Goal: Task Accomplishment & Management: Manage account settings

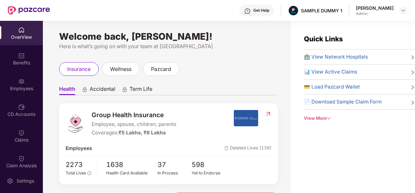
click at [21, 56] on img at bounding box center [21, 55] width 7 height 7
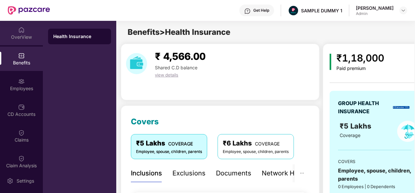
click at [17, 36] on div "OverView" at bounding box center [21, 37] width 43 height 7
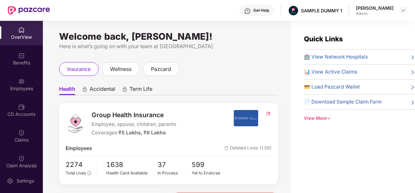
drag, startPoint x: 394, startPoint y: 8, endPoint x: 359, endPoint y: 7, distance: 34.1
click at [359, 7] on div "[PERSON_NAME]" at bounding box center [375, 8] width 38 height 6
click at [346, 6] on div "Get Help SAMPLE DUMMY 1 [PERSON_NAME] Admin" at bounding box center [229, 10] width 358 height 21
click at [257, 9] on div "Get Help" at bounding box center [262, 10] width 16 height 5
click at [195, 91] on ul "Health Accidental Term Life" at bounding box center [168, 88] width 219 height 13
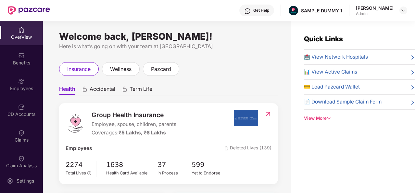
click at [259, 11] on div "Get Help" at bounding box center [262, 10] width 16 height 5
click at [324, 136] on div "Quick Links 🏥 View Network Hospitals 📊 View Active Claims 💳 Load Pazcard Wallet…" at bounding box center [353, 117] width 124 height 193
click at [279, 87] on div "Welcome back, [PERSON_NAME]! Here is what’s going on with your team at Pazcare …" at bounding box center [167, 111] width 248 height 180
click at [265, 8] on div "Get Help" at bounding box center [262, 10] width 16 height 5
click at [197, 71] on div "insurance wellness pazcard" at bounding box center [168, 69] width 219 height 14
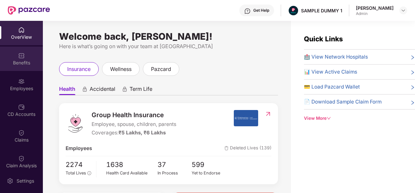
click at [23, 53] on img at bounding box center [21, 55] width 7 height 7
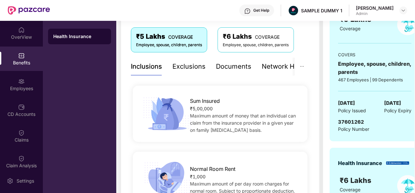
scroll to position [107, 0]
click at [189, 66] on div "Exclusions" at bounding box center [189, 66] width 33 height 10
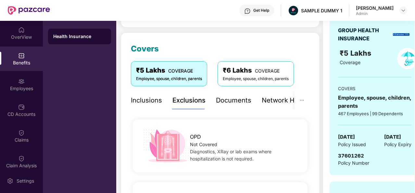
scroll to position [71, 0]
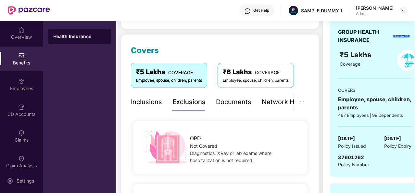
click at [232, 98] on div "Documents" at bounding box center [233, 102] width 35 height 10
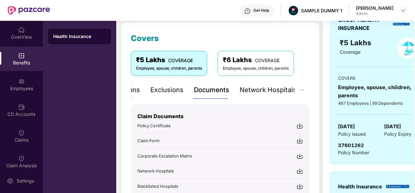
scroll to position [83, 0]
click at [249, 93] on div "Network Hospitals" at bounding box center [268, 90] width 57 height 10
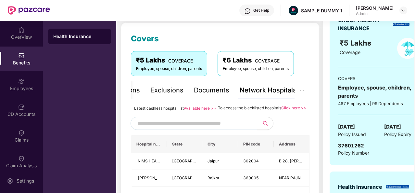
click at [191, 128] on input "text" at bounding box center [192, 123] width 111 height 10
type input "*****"
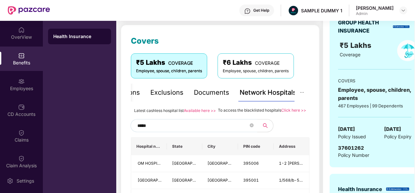
scroll to position [80, 0]
click at [309, 128] on div "*****" at bounding box center [220, 125] width 179 height 13
click at [250, 127] on icon "close-circle" at bounding box center [252, 126] width 4 height 4
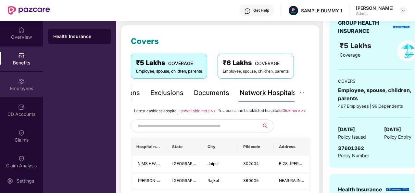
click at [19, 84] on img at bounding box center [21, 81] width 7 height 7
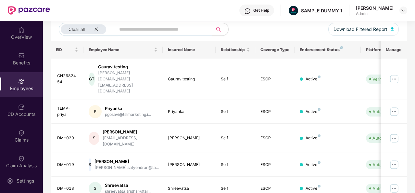
scroll to position [0, 0]
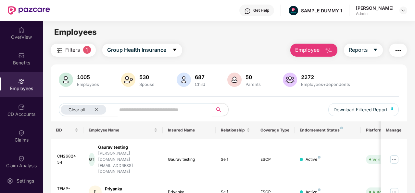
click at [315, 48] on span "Employee" at bounding box center [307, 50] width 24 height 8
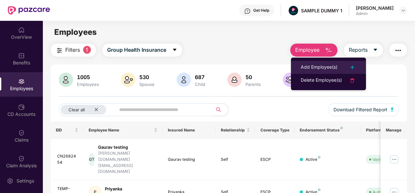
click at [331, 64] on div "Add Employee(s)" at bounding box center [319, 67] width 37 height 8
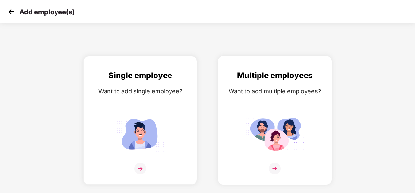
click at [274, 165] on img at bounding box center [275, 169] width 12 height 12
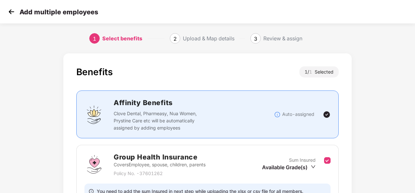
scroll to position [69, 0]
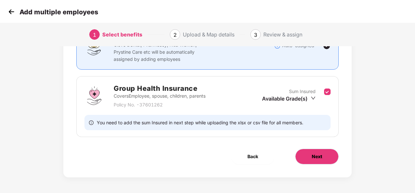
click at [314, 159] on span "Next" at bounding box center [317, 156] width 10 height 7
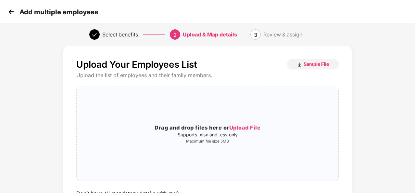
scroll to position [0, 0]
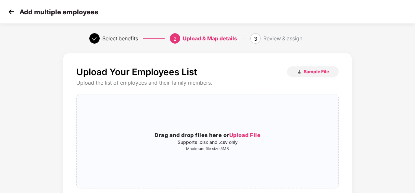
click at [11, 11] on img at bounding box center [12, 12] width 10 height 10
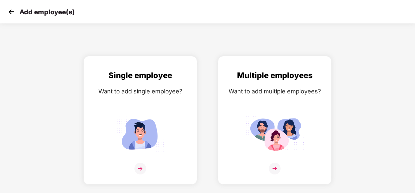
click at [11, 11] on img at bounding box center [12, 12] width 10 height 10
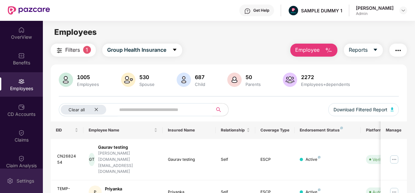
click at [22, 180] on div "Settings" at bounding box center [25, 180] width 21 height 7
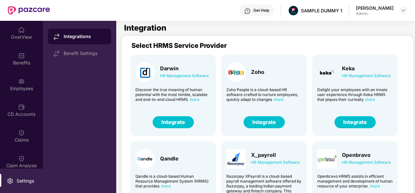
drag, startPoint x: 308, startPoint y: 103, endPoint x: 309, endPoint y: 95, distance: 7.5
click at [24, 91] on div "Employees" at bounding box center [21, 88] width 43 height 7
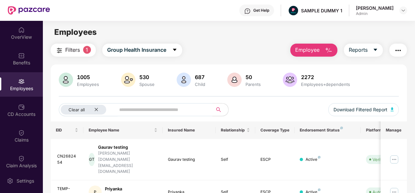
click at [321, 52] on button "Employee" at bounding box center [314, 50] width 47 height 13
click at [374, 50] on icon "caret-down" at bounding box center [375, 49] width 5 height 5
drag, startPoint x: 390, startPoint y: 44, endPoint x: 399, endPoint y: 47, distance: 9.2
click at [399, 47] on div "Employee Reports" at bounding box center [345, 50] width 123 height 13
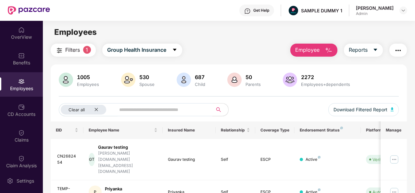
click at [399, 47] on img "button" at bounding box center [399, 50] width 8 height 8
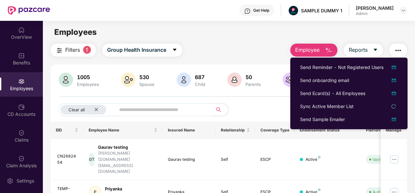
click at [406, 46] on button "button" at bounding box center [399, 50] width 18 height 13
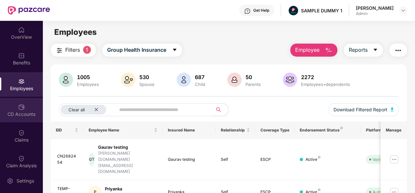
click at [25, 108] on div "CD Accounts" at bounding box center [21, 110] width 43 height 24
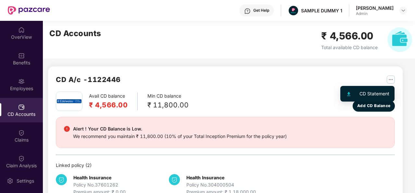
click at [390, 78] on img "button" at bounding box center [391, 79] width 8 height 8
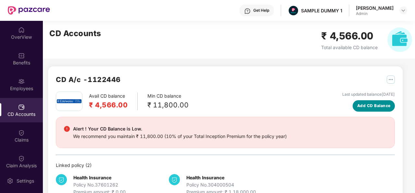
click at [368, 106] on span "Add CD Balance" at bounding box center [374, 106] width 33 height 6
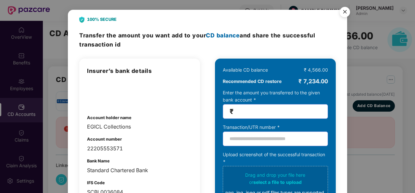
click at [345, 10] on img "Close" at bounding box center [345, 13] width 18 height 18
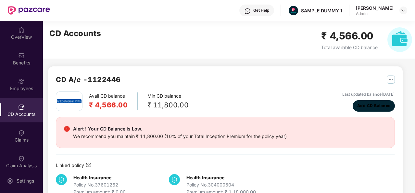
scroll to position [18, 0]
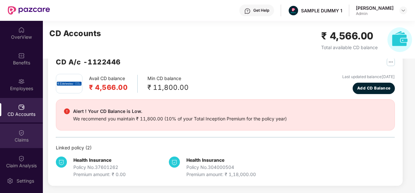
click at [10, 137] on div "Claims" at bounding box center [21, 140] width 43 height 7
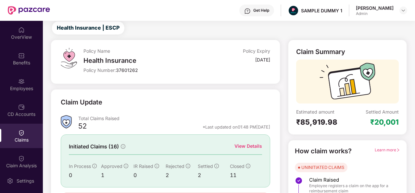
scroll to position [61, 0]
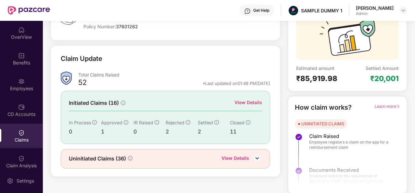
click at [247, 103] on div "View Details" at bounding box center [249, 102] width 28 height 7
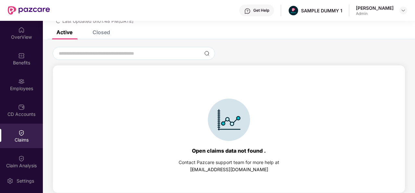
click at [98, 35] on div "Closed" at bounding box center [102, 32] width 18 height 7
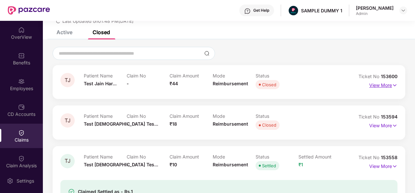
click at [384, 85] on p "View More" at bounding box center [384, 84] width 28 height 9
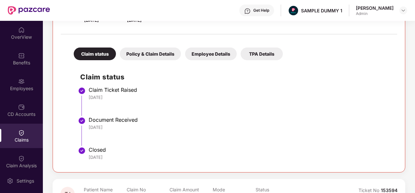
scroll to position [116, 0]
click at [147, 51] on div "Policy & Claim Details" at bounding box center [150, 53] width 61 height 13
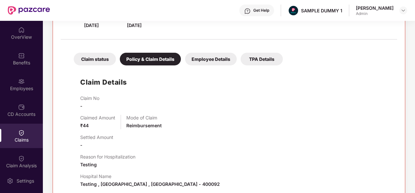
scroll to position [110, 0]
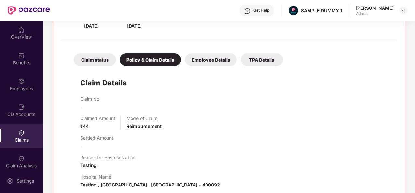
click at [221, 59] on div "Employee Details" at bounding box center [211, 59] width 52 height 13
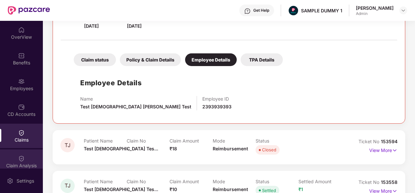
click at [24, 159] on div "Claim Analysis" at bounding box center [21, 161] width 43 height 24
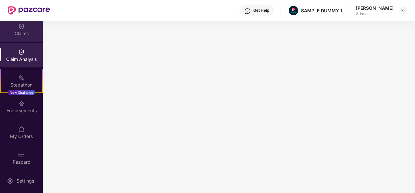
scroll to position [109, 0]
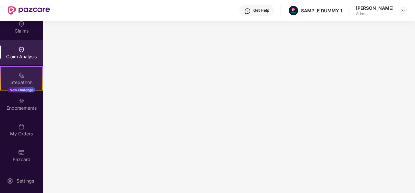
click at [27, 73] on div "Stepathon New Challenge" at bounding box center [21, 78] width 43 height 24
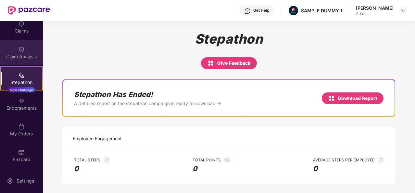
click at [26, 46] on div "Claim Analysis" at bounding box center [21, 52] width 43 height 24
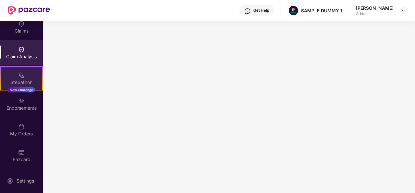
click at [27, 81] on div "Stepathon" at bounding box center [22, 82] width 42 height 7
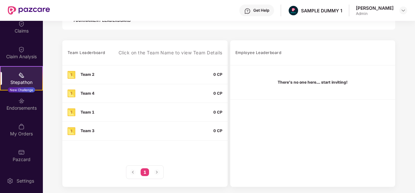
scroll to position [182, 0]
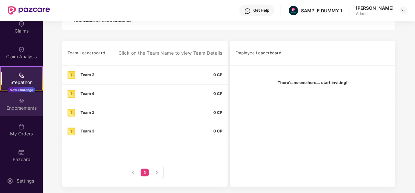
click at [10, 102] on div "Endorsements" at bounding box center [21, 104] width 43 height 24
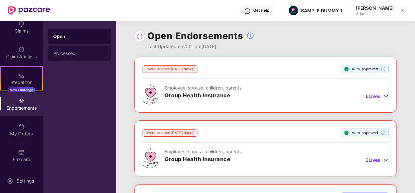
click at [68, 53] on div "Processed" at bounding box center [79, 53] width 53 height 5
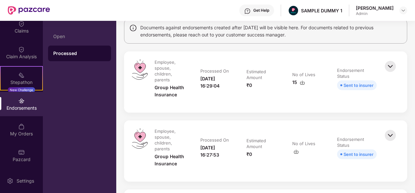
scroll to position [54, 0]
click at [391, 62] on img at bounding box center [391, 66] width 14 height 14
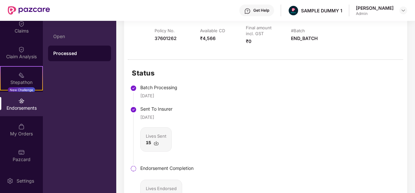
scroll to position [134, 0]
drag, startPoint x: 142, startPoint y: 95, endPoint x: 176, endPoint y: 94, distance: 34.5
click at [176, 94] on div "05 May 2025" at bounding box center [166, 95] width 53 height 7
drag, startPoint x: 214, startPoint y: 102, endPoint x: 265, endPoint y: 87, distance: 52.9
click at [265, 87] on div "Status Batch Processing 05 May 2025 Sent To Insurer 05 May 2025 Lives Sent 15 E…" at bounding box center [265, 142] width 283 height 167
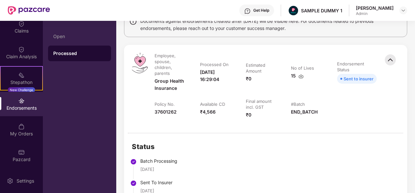
scroll to position [0, 0]
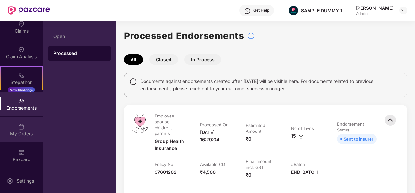
click at [20, 136] on div "My Orders" at bounding box center [21, 133] width 43 height 7
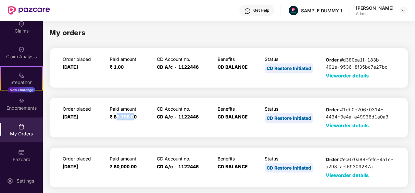
drag, startPoint x: 115, startPoint y: 117, endPoint x: 135, endPoint y: 117, distance: 19.5
click at [135, 117] on span "₹ 89,798.00" at bounding box center [123, 117] width 27 height 6
click at [163, 113] on div "CD Account no. CD A/c - 1122446" at bounding box center [185, 117] width 56 height 23
click at [346, 123] on span "View order details" at bounding box center [347, 125] width 43 height 6
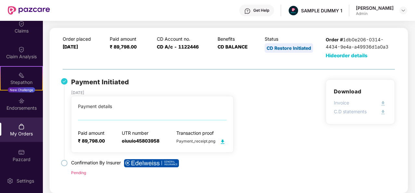
scroll to position [70, 0]
click at [269, 114] on div "Payment Initiated 06 Sept 2024 Payment details Paid amount ₹ 89,798.00 UTR numb…" at bounding box center [229, 131] width 332 height 105
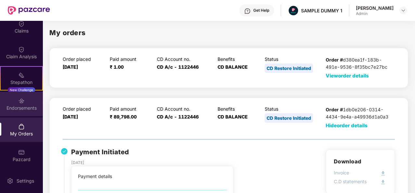
scroll to position [0, 0]
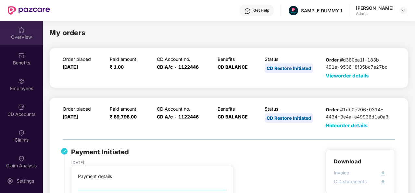
click at [28, 36] on div "OverView" at bounding box center [21, 37] width 43 height 7
